Goal: Task Accomplishment & Management: Manage account settings

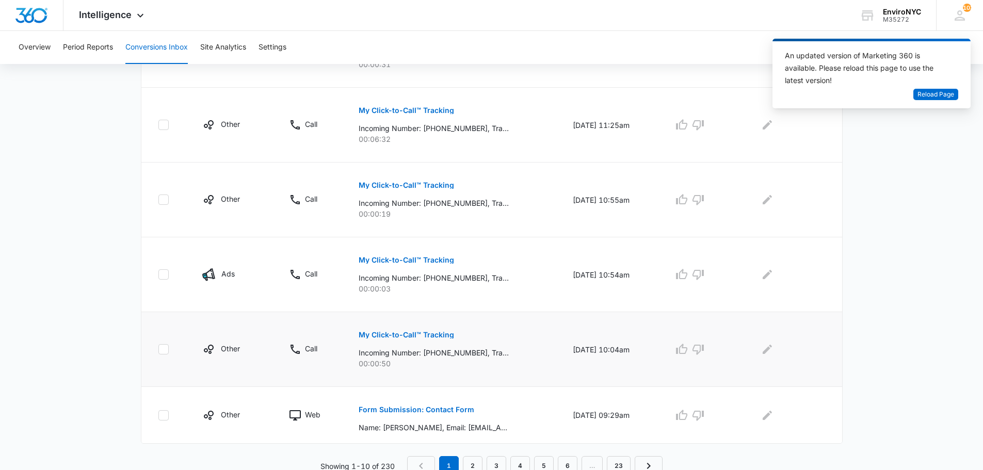
scroll to position [599, 0]
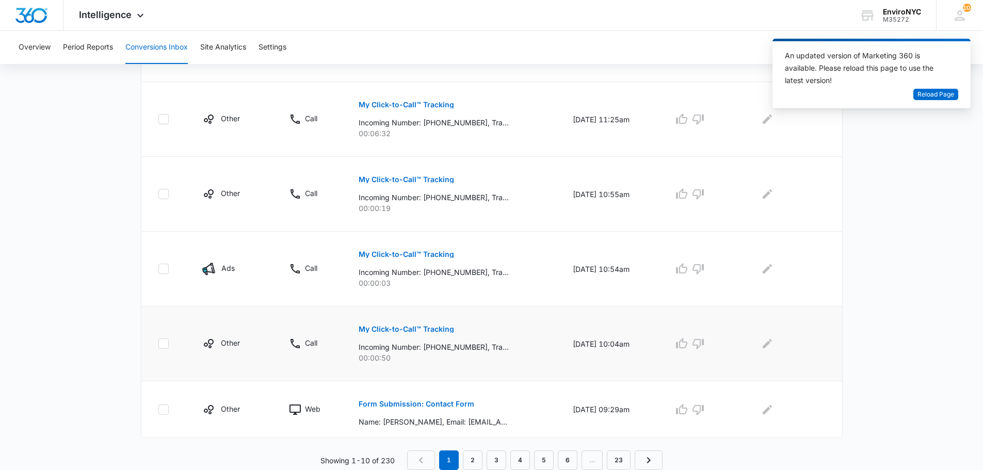
click at [371, 326] on p "My Click-to-Call™ Tracking" at bounding box center [406, 329] width 95 height 7
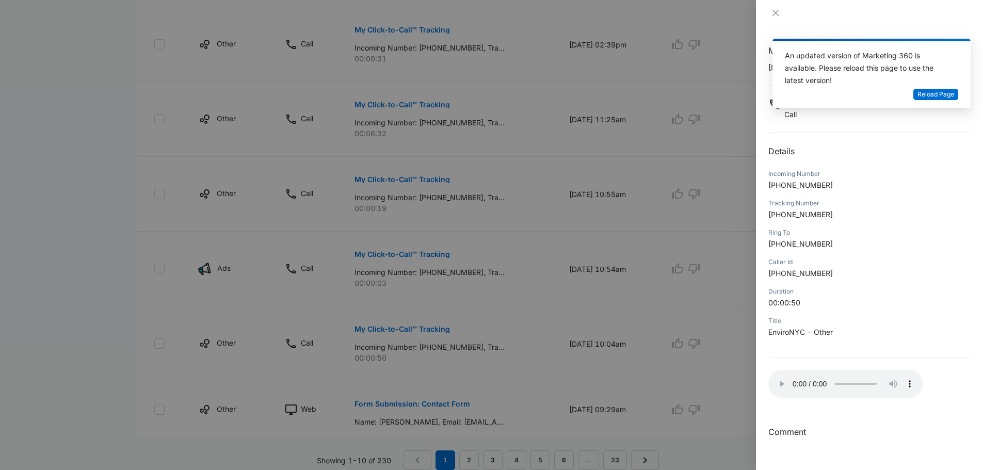
click at [489, 149] on div at bounding box center [491, 235] width 983 height 470
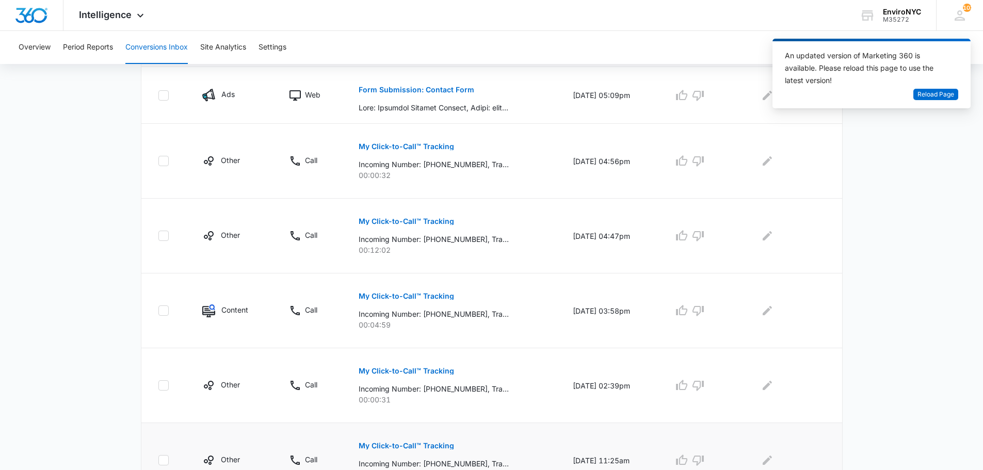
scroll to position [103, 0]
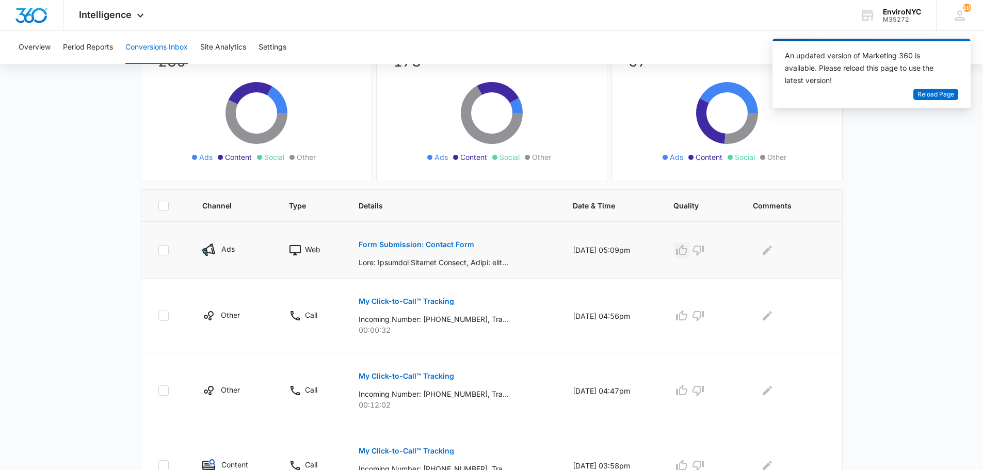
click at [688, 249] on icon "button" at bounding box center [681, 250] width 12 height 12
click at [770, 253] on icon "Edit Comments" at bounding box center [766, 249] width 9 height 9
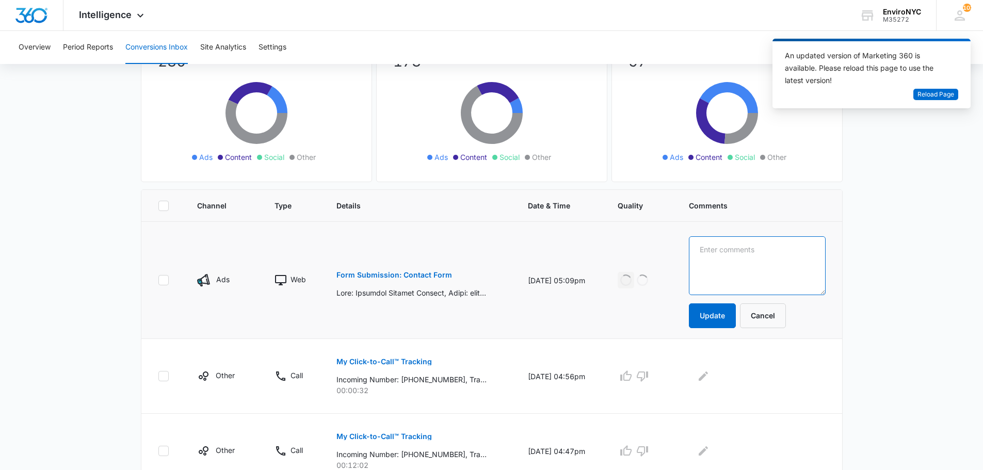
click at [758, 258] on textarea at bounding box center [757, 265] width 137 height 59
type textarea "providing an estaimte for lead abatement to her."
click at [736, 313] on button "Update" at bounding box center [712, 315] width 47 height 25
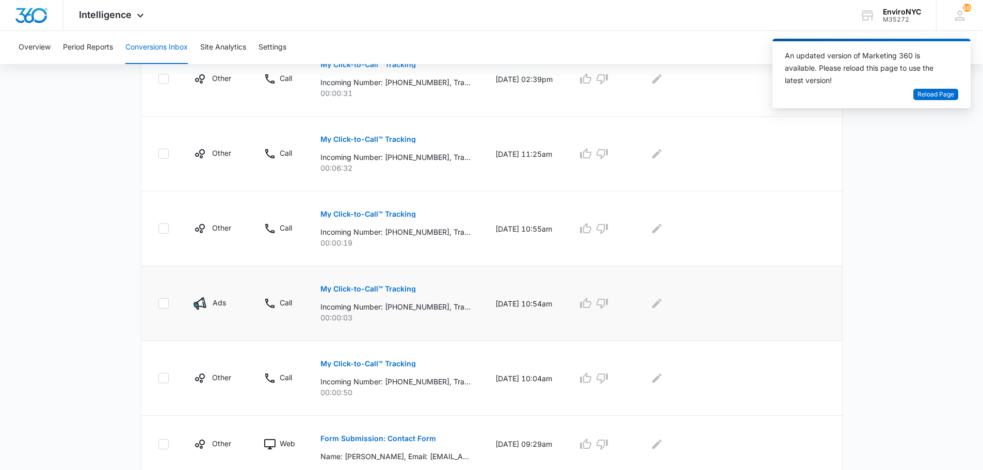
scroll to position [599, 0]
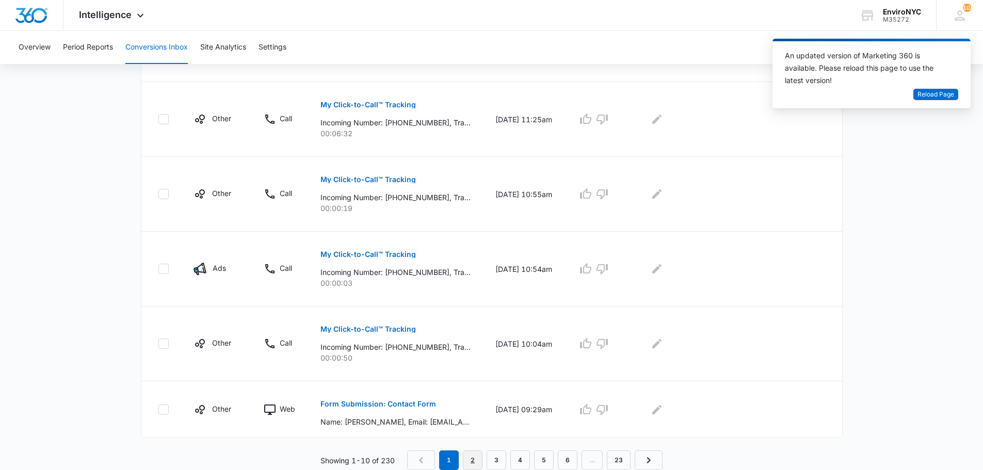
click at [475, 455] on link "2" at bounding box center [473, 460] width 20 height 20
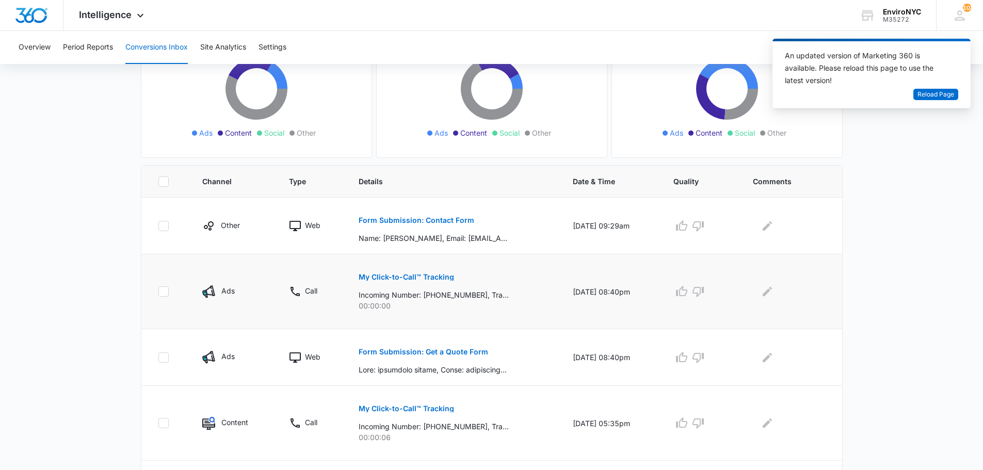
scroll to position [155, 0]
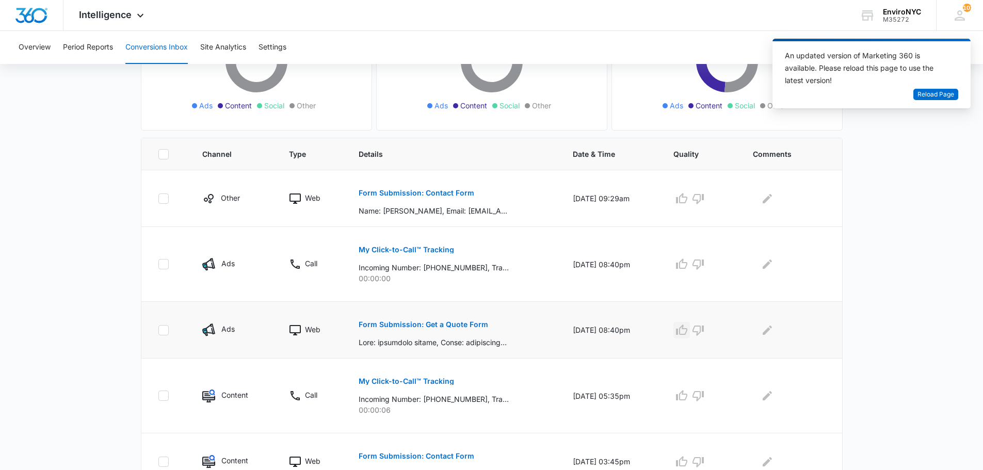
drag, startPoint x: 685, startPoint y: 329, endPoint x: 694, endPoint y: 329, distance: 9.3
click at [686, 329] on icon "button" at bounding box center [681, 330] width 12 height 12
click at [768, 329] on icon "Edit Comments" at bounding box center [767, 330] width 12 height 12
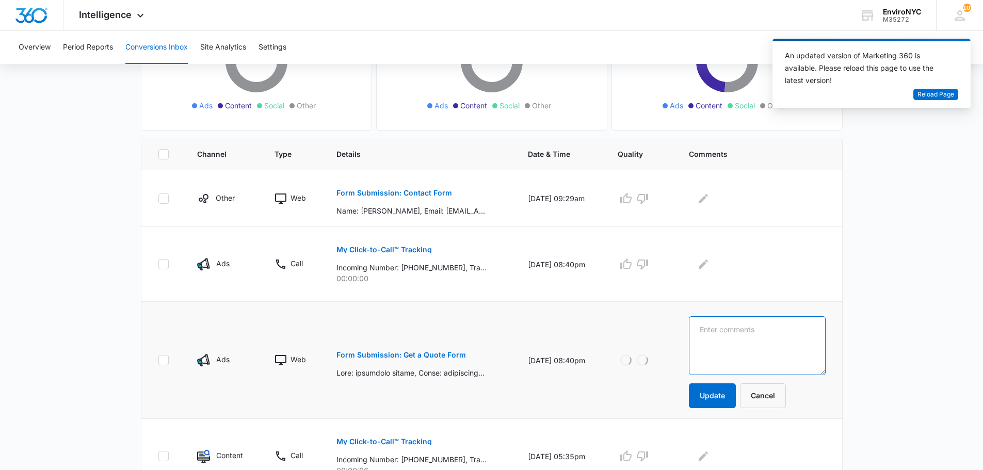
click at [768, 329] on textarea at bounding box center [757, 345] width 137 height 59
type textarea "LEft VM and sent email."
click at [719, 407] on button "Update" at bounding box center [712, 395] width 47 height 25
click at [721, 398] on button "Update" at bounding box center [712, 395] width 47 height 25
click at [726, 397] on button "Update" at bounding box center [712, 395] width 47 height 25
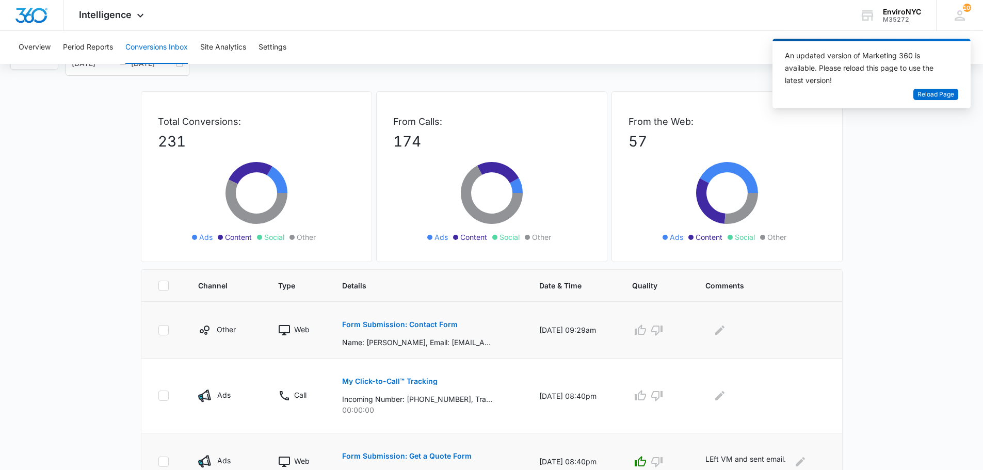
scroll to position [0, 0]
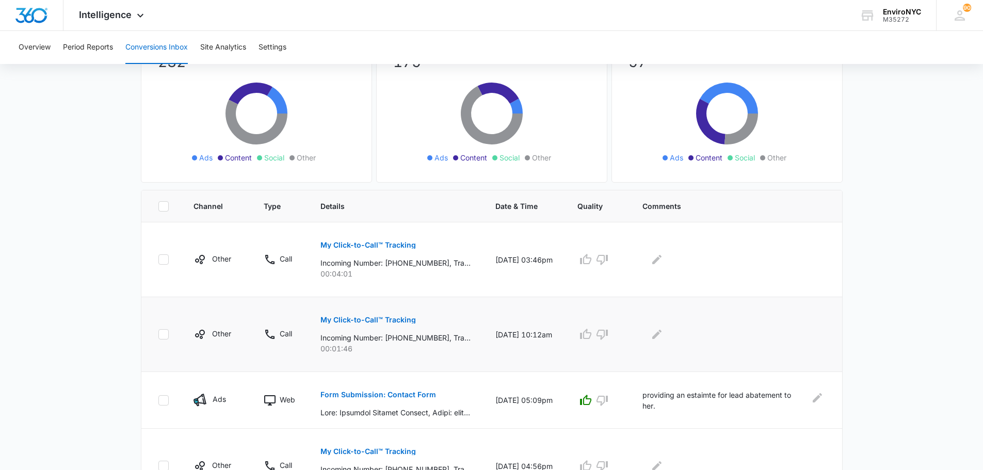
scroll to position [103, 0]
click at [591, 262] on icon "button" at bounding box center [585, 258] width 11 height 10
click at [661, 258] on icon "Edit Comments" at bounding box center [656, 258] width 9 height 9
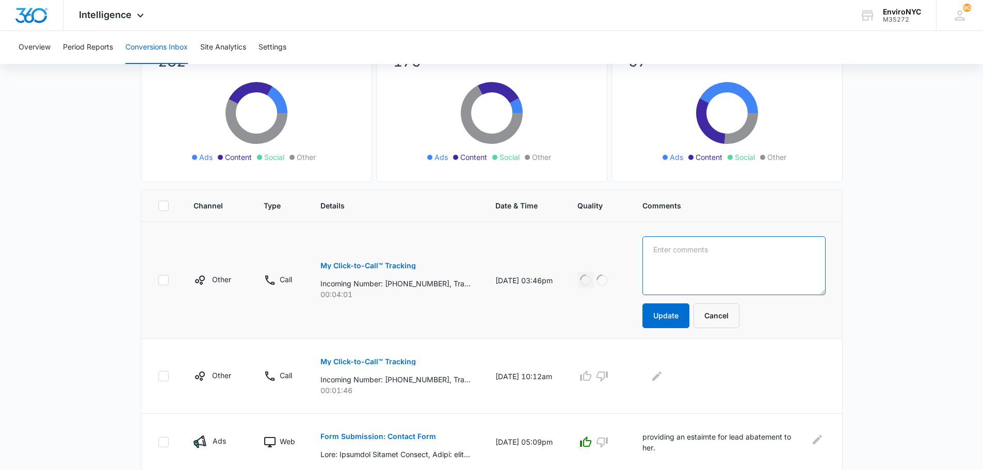
click at [673, 260] on textarea at bounding box center [733, 265] width 183 height 59
type textarea "spoke with [PERSON_NAME] ... studio unit for XRF testing $300"
click at [675, 318] on button "Update" at bounding box center [665, 315] width 47 height 25
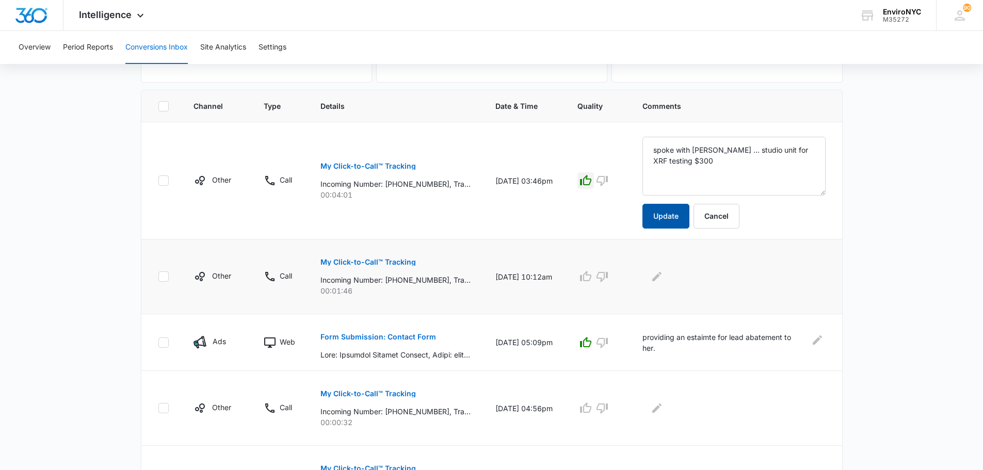
scroll to position [206, 0]
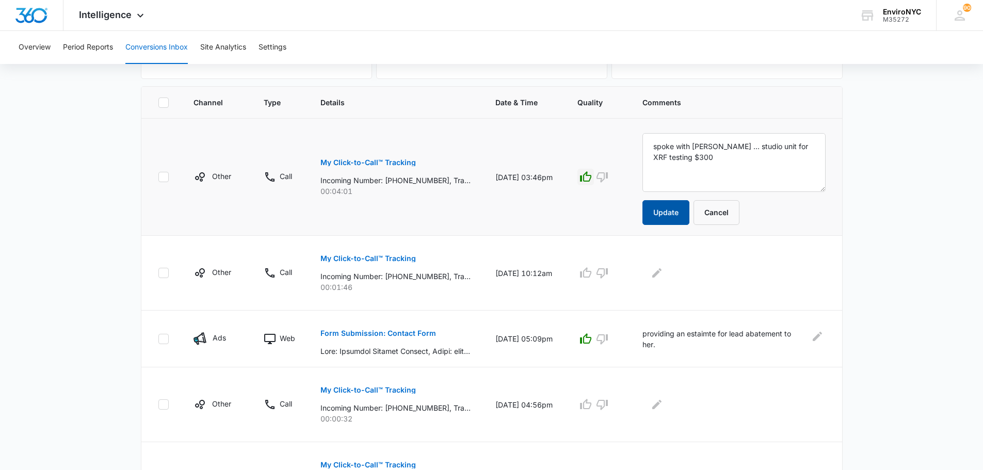
click at [671, 216] on button "Update" at bounding box center [665, 212] width 47 height 25
click at [386, 257] on p "My Click-to-Call™ Tracking" at bounding box center [367, 258] width 95 height 7
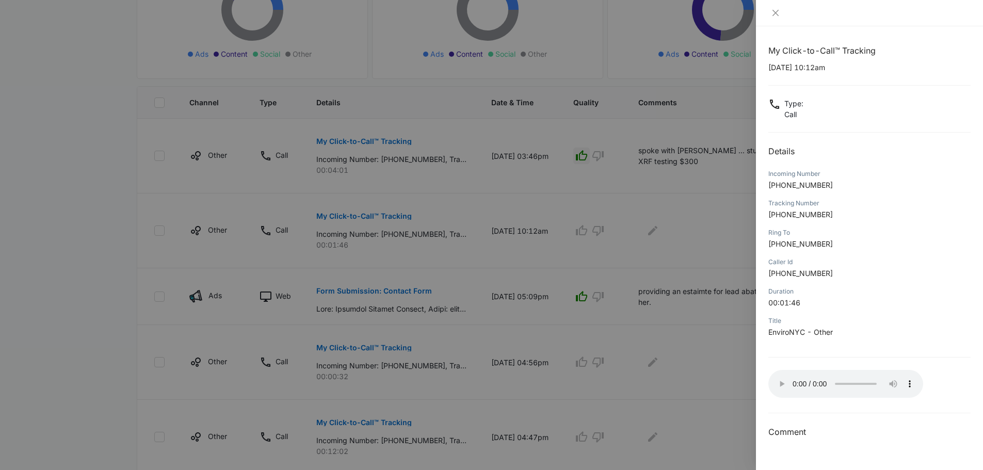
click at [693, 71] on div at bounding box center [491, 235] width 983 height 470
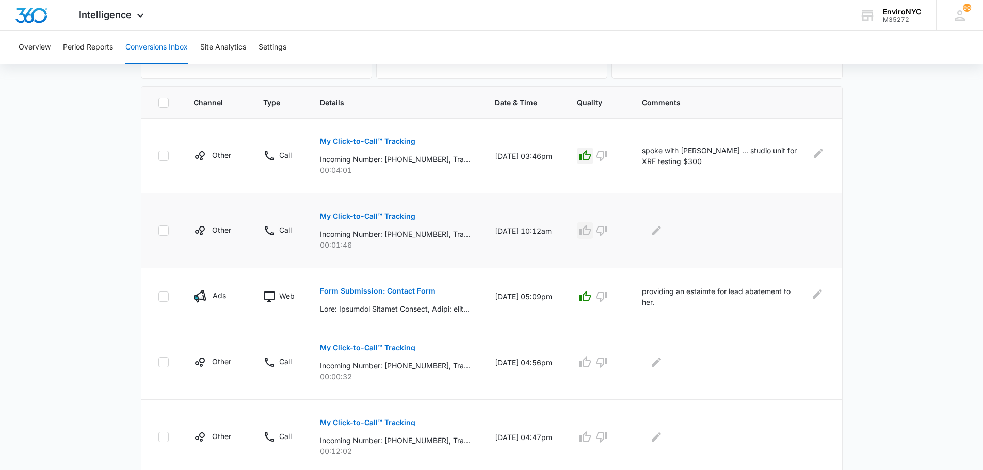
click at [591, 232] on icon "button" at bounding box center [584, 230] width 11 height 10
click at [661, 233] on icon "Edit Comments" at bounding box center [656, 230] width 9 height 9
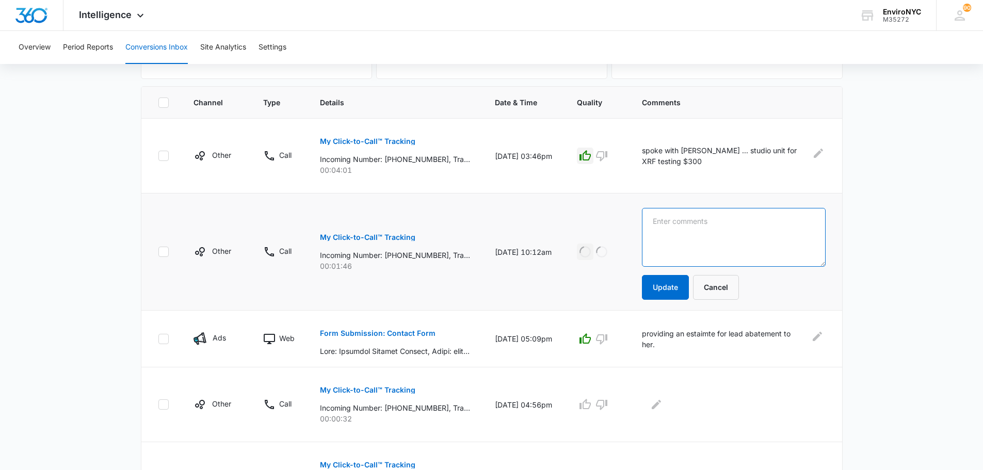
click at [669, 233] on textarea at bounding box center [733, 237] width 183 height 59
click at [716, 221] on textarea "Existing client that googled us" at bounding box center [733, 237] width 183 height 59
type textarea "Existing clients tenant that googled us"
click at [686, 293] on button "Update" at bounding box center [665, 287] width 47 height 25
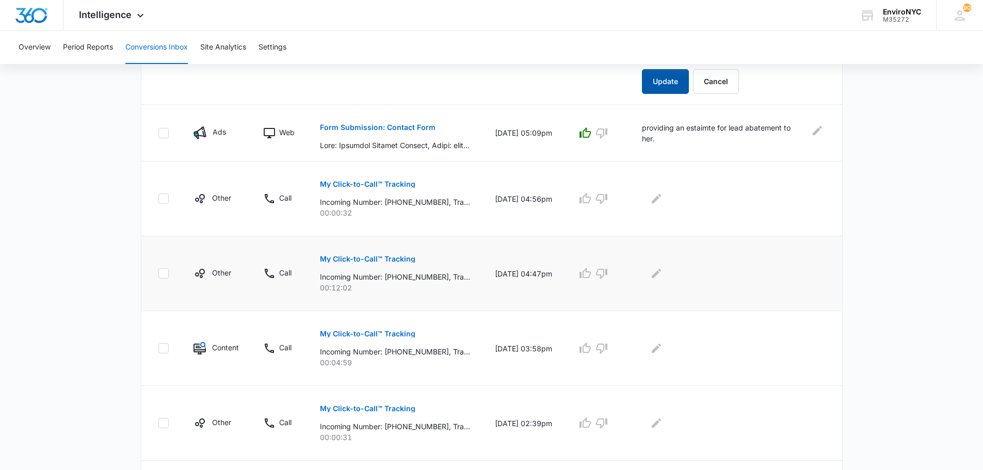
scroll to position [413, 0]
click at [380, 184] on p "My Click-to-Call™ Tracking" at bounding box center [367, 183] width 95 height 7
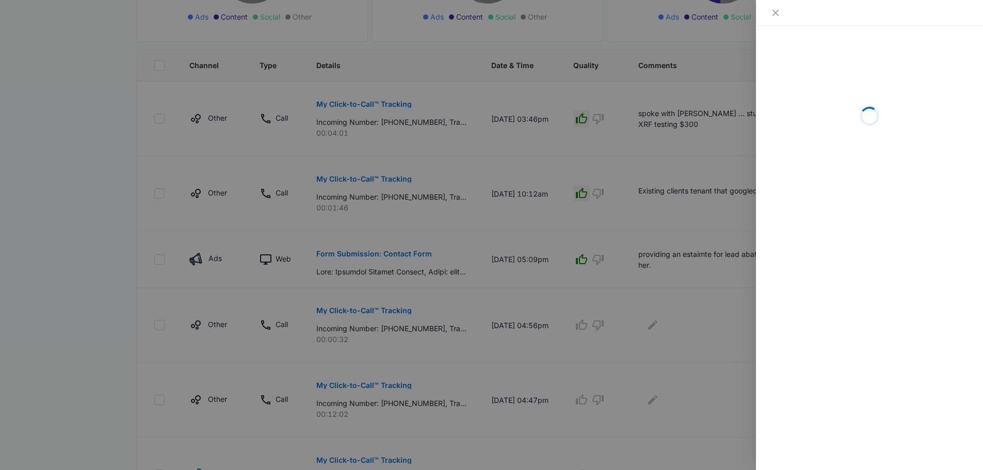
scroll to position [237, 0]
